Goal: Navigation & Orientation: Find specific page/section

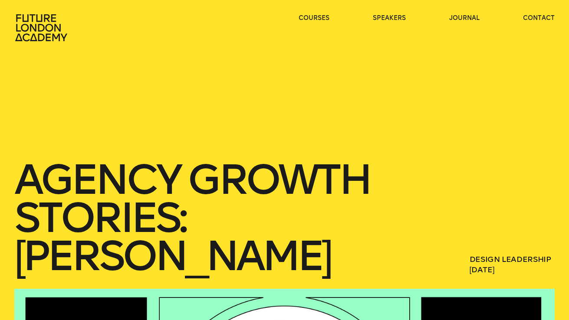
click at [47, 21] on icon at bounding box center [42, 28] width 56 height 28
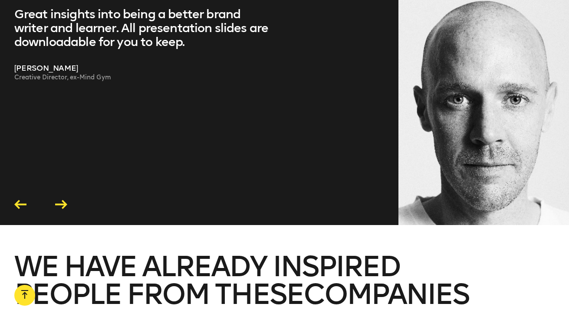
scroll to position [1698, 0]
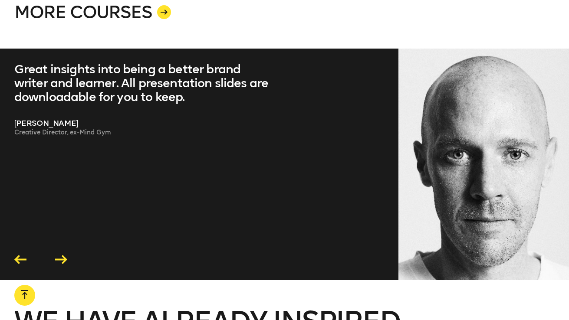
click at [58, 255] on icon at bounding box center [61, 259] width 12 height 9
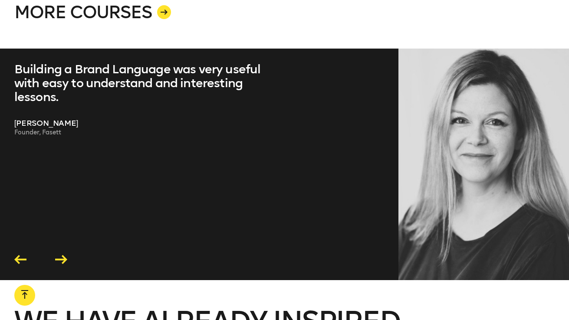
click at [58, 255] on icon at bounding box center [61, 259] width 12 height 9
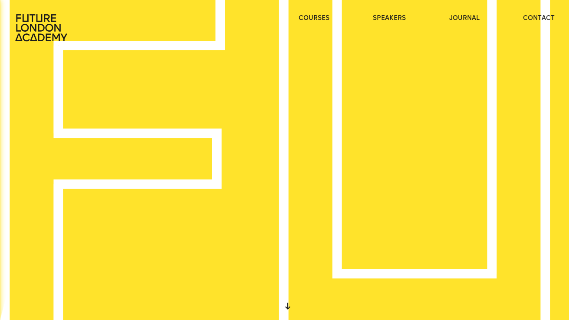
scroll to position [0, 0]
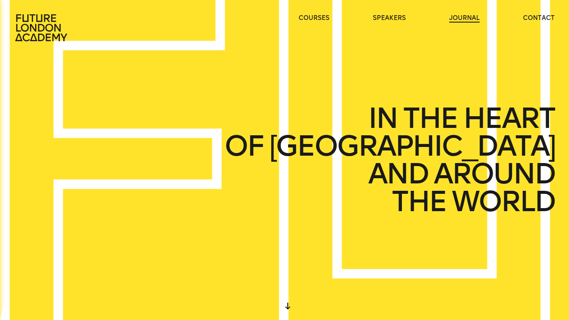
click at [471, 16] on link "journal" at bounding box center [464, 18] width 30 height 9
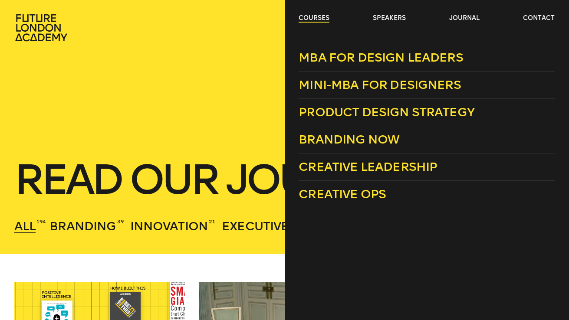
click at [321, 18] on link "courses" at bounding box center [313, 18] width 31 height 9
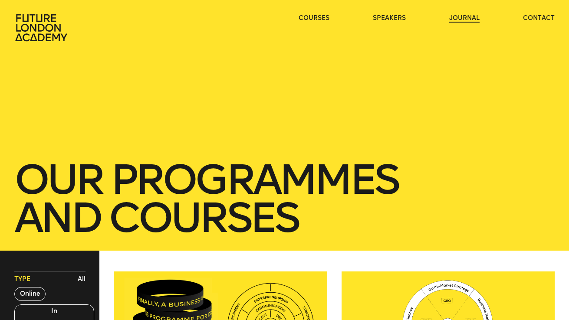
click at [461, 18] on link "journal" at bounding box center [464, 18] width 30 height 9
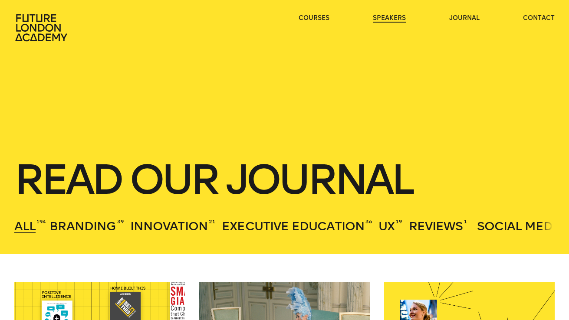
click at [397, 18] on link "speakers" at bounding box center [389, 18] width 33 height 9
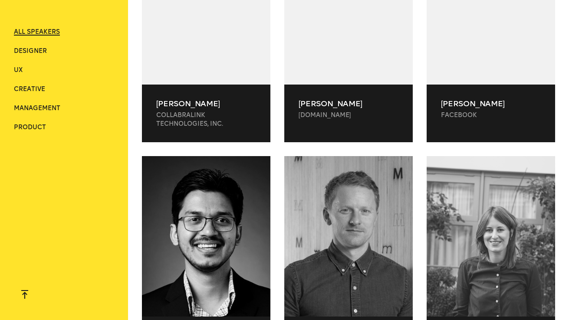
scroll to position [14902, 0]
click at [37, 87] on span "Creative" at bounding box center [29, 88] width 31 height 7
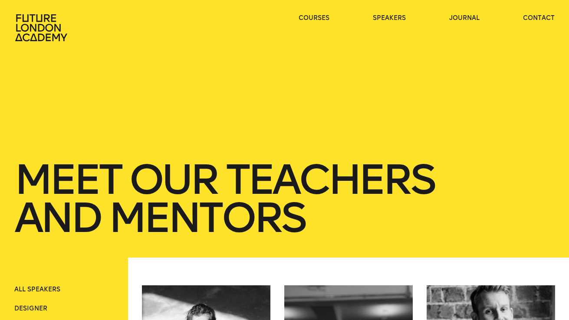
scroll to position [0, 0]
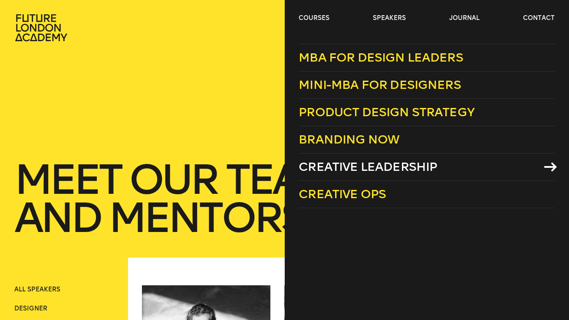
click at [337, 165] on span "Creative Leadership" at bounding box center [367, 167] width 138 height 14
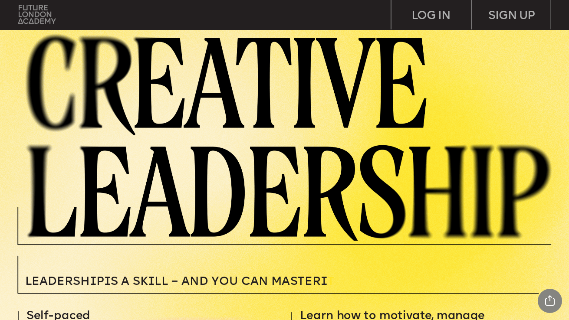
click at [32, 12] on img at bounding box center [36, 14] width 37 height 19
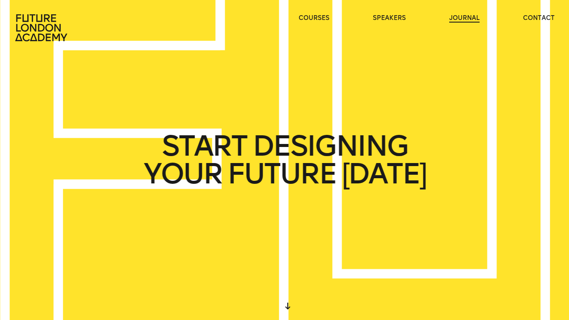
click at [475, 19] on link "journal" at bounding box center [464, 18] width 30 height 9
